Goal: Information Seeking & Learning: Learn about a topic

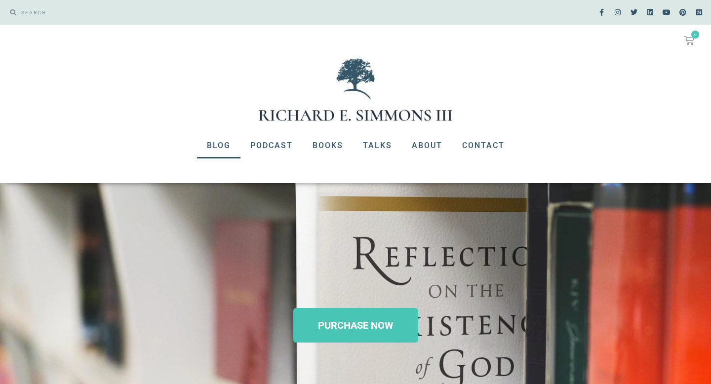
click at [226, 145] on link "Blog" at bounding box center [218, 146] width 43 height 26
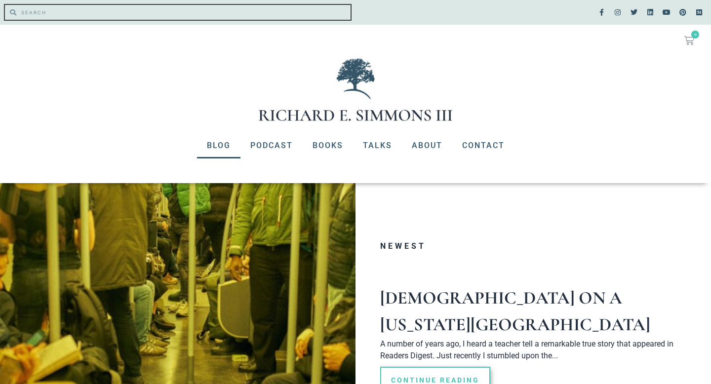
click at [35, 10] on input "Search" at bounding box center [183, 12] width 334 height 15
drag, startPoint x: 134, startPoint y: 16, endPoint x: 23, endPoint y: 6, distance: 110.9
click at [23, 6] on input "[DEMOGRAPHIC_DATA][PERSON_NAME] boat walk water" at bounding box center [183, 12] width 334 height 15
type input "Jesus walk on water"
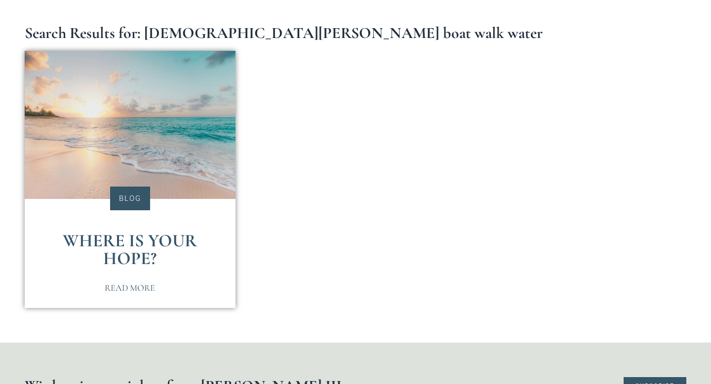
scroll to position [208, 0]
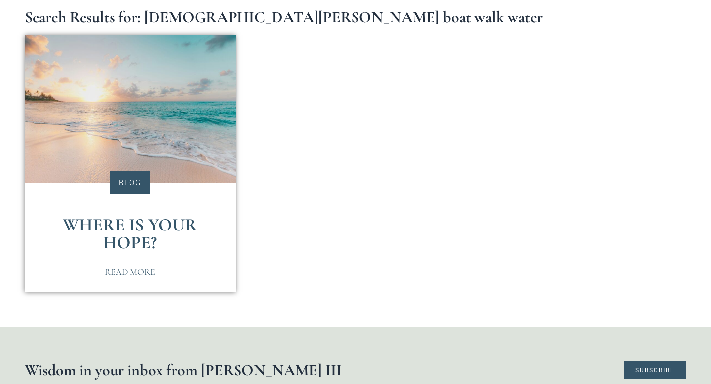
click at [115, 234] on link "Where is Your Hope?" at bounding box center [130, 233] width 134 height 39
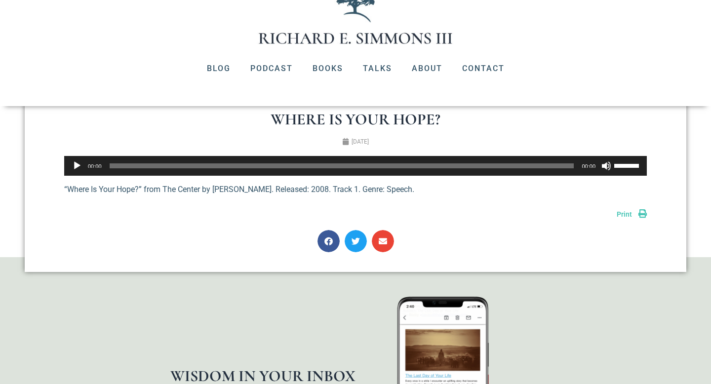
scroll to position [66, 0]
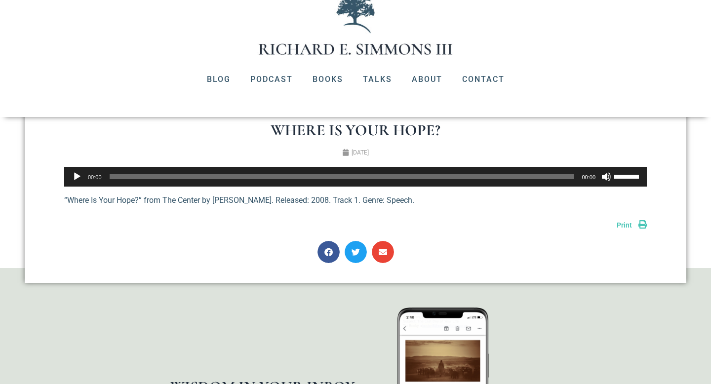
click at [622, 223] on span "Print" at bounding box center [623, 225] width 15 height 8
click at [191, 177] on span "00:00" at bounding box center [342, 176] width 464 height 5
click at [76, 176] on button "Play" at bounding box center [77, 177] width 10 height 10
click at [129, 176] on span "02:27" at bounding box center [342, 176] width 464 height 5
click at [145, 178] on span "04:24" at bounding box center [342, 176] width 464 height 5
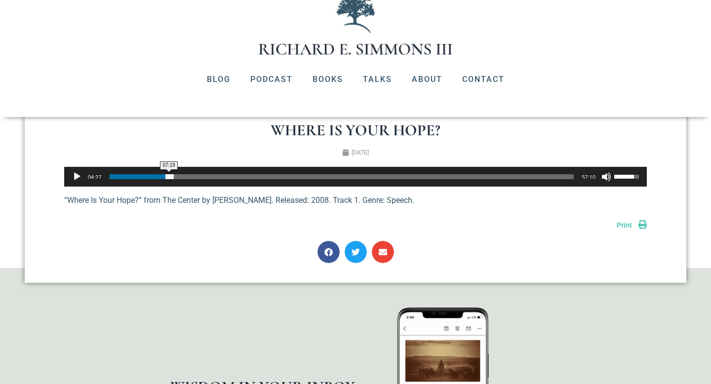
click at [169, 177] on span "07:19" at bounding box center [342, 176] width 464 height 5
click at [220, 178] on span "13:34" at bounding box center [342, 176] width 464 height 5
click at [270, 175] on span "19:50" at bounding box center [342, 176] width 464 height 5
click at [347, 176] on span "29:15" at bounding box center [342, 176] width 464 height 5
click at [372, 176] on span "32:21" at bounding box center [342, 176] width 464 height 5
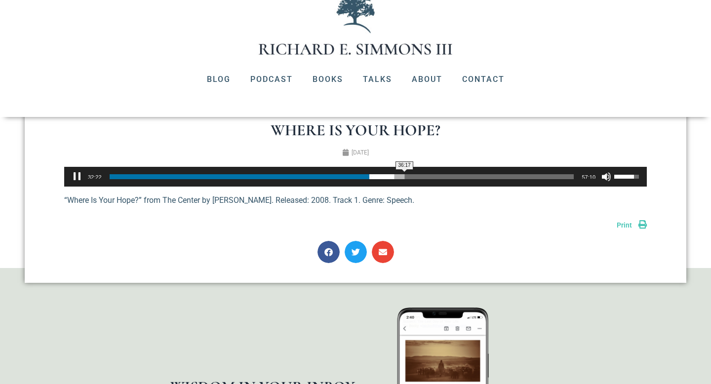
click at [404, 177] on span "36:17" at bounding box center [342, 176] width 464 height 5
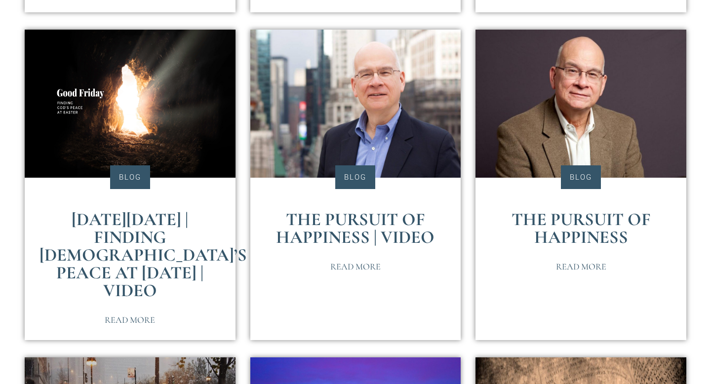
scroll to position [1437, 0]
